Goal: Obtain resource: Download file/media

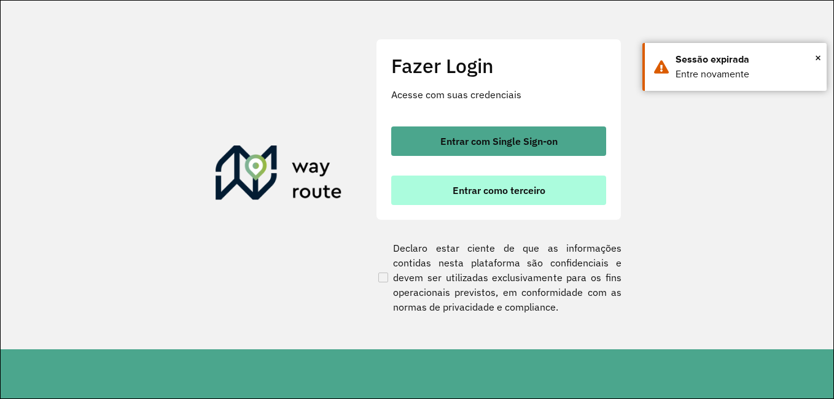
click at [483, 183] on button "Entrar como terceiro" at bounding box center [498, 190] width 215 height 29
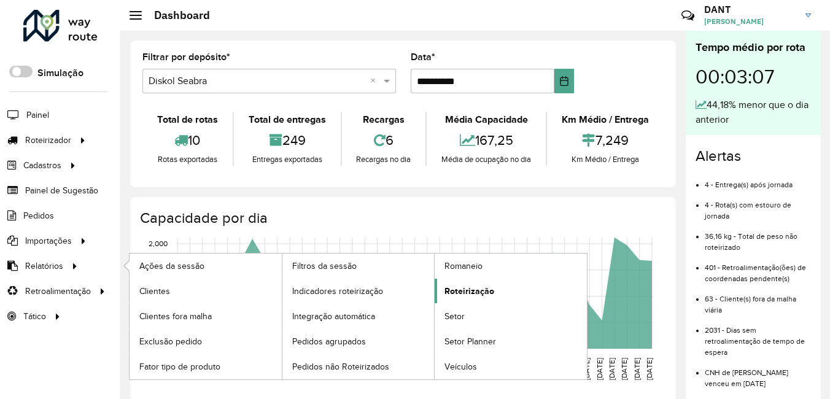
click at [480, 292] on span "Roteirização" at bounding box center [470, 291] width 50 height 13
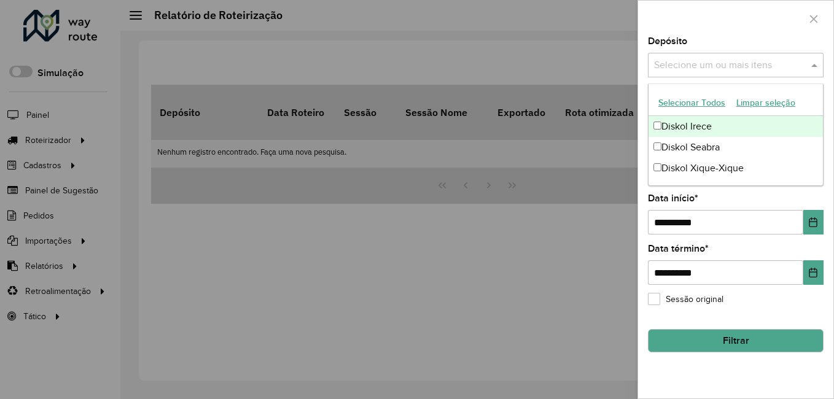
click at [748, 61] on input "text" at bounding box center [729, 65] width 157 height 15
click at [688, 125] on div "Diskol Irece" at bounding box center [735, 126] width 174 height 21
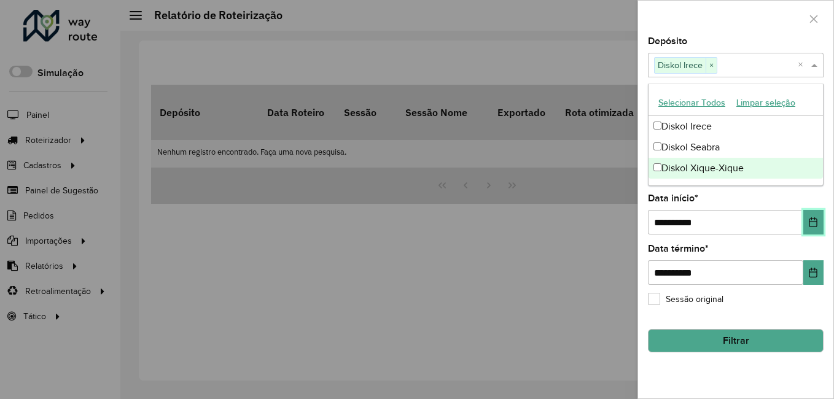
click at [810, 225] on icon "Choose Date" at bounding box center [813, 222] width 10 height 10
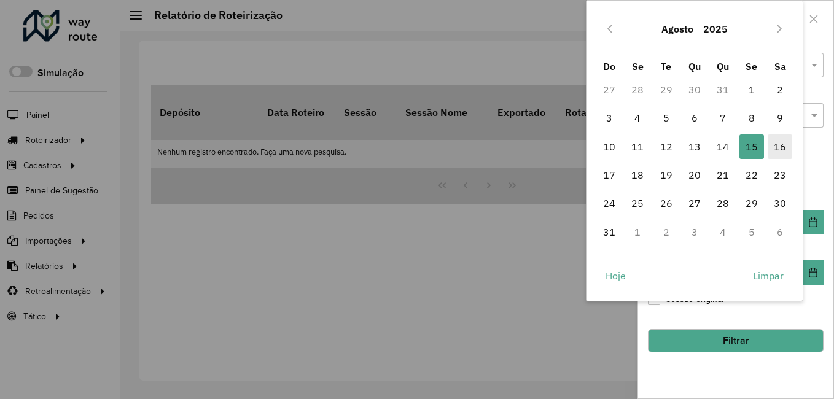
click at [783, 141] on span "16" at bounding box center [779, 146] width 25 height 25
type input "**********"
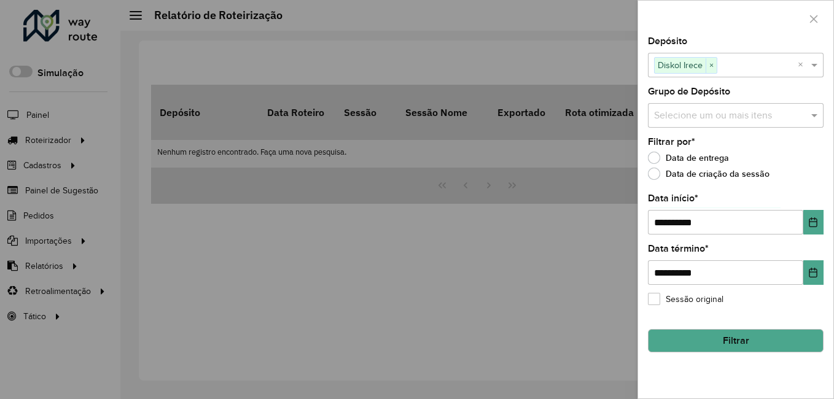
click at [765, 341] on button "Filtrar" at bounding box center [736, 340] width 176 height 23
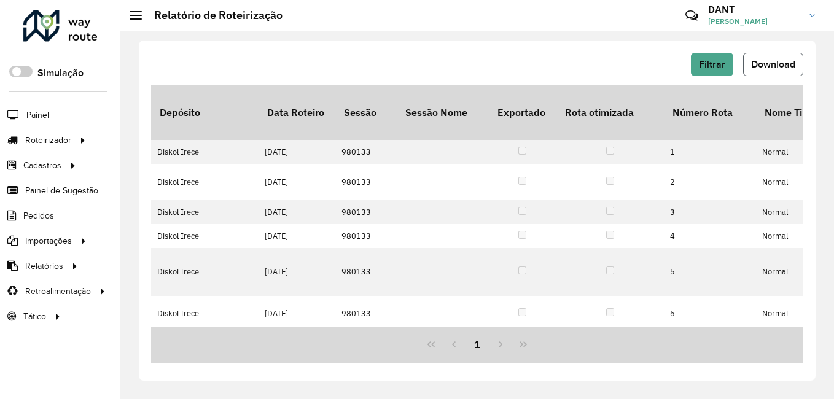
click at [782, 66] on span "Download" at bounding box center [773, 64] width 44 height 10
